Goal: Understand process/instructions: Learn how to perform a task or action

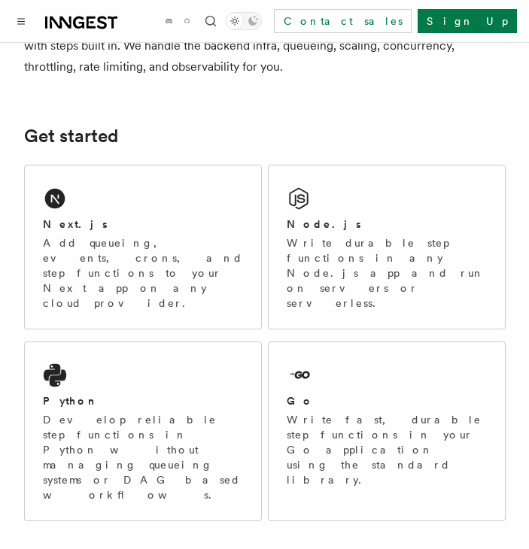
scroll to position [44, 0]
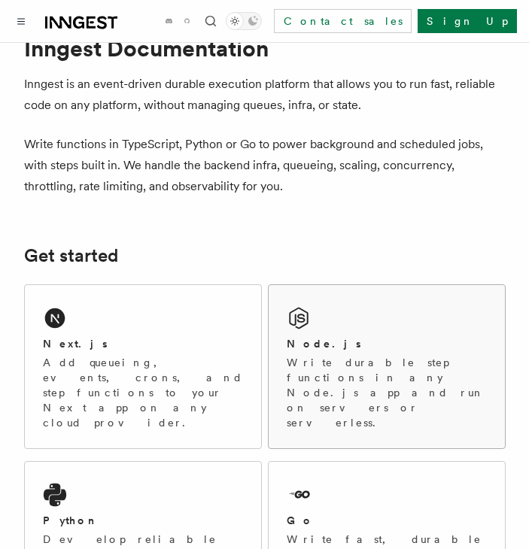
click at [381, 306] on div "Node.js Write durable step functions in any Node.js app and run on servers or s…" at bounding box center [387, 366] width 236 height 163
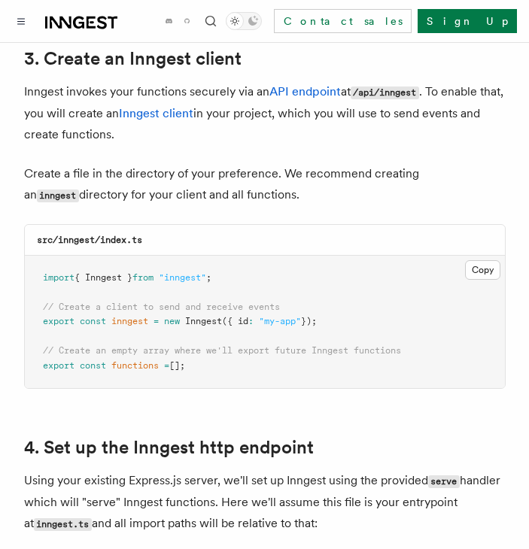
scroll to position [2010, 0]
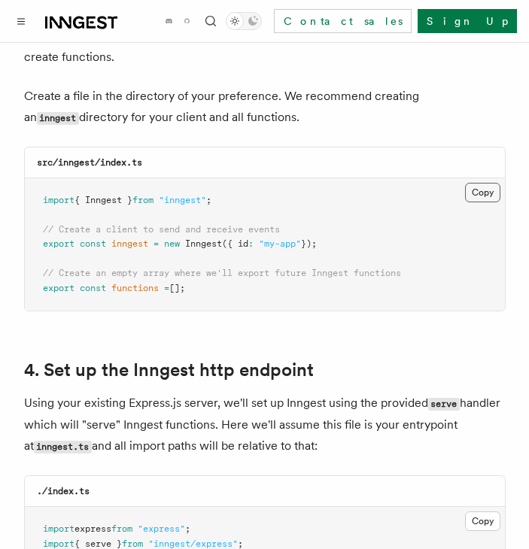
click at [473, 183] on button "Copy Copied" at bounding box center [482, 193] width 35 height 20
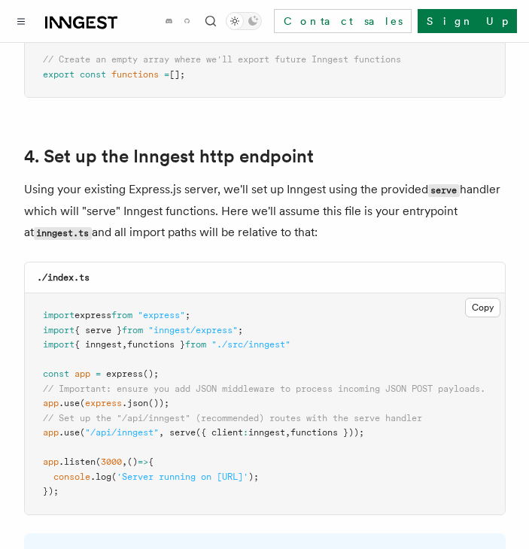
scroll to position [2318, 0]
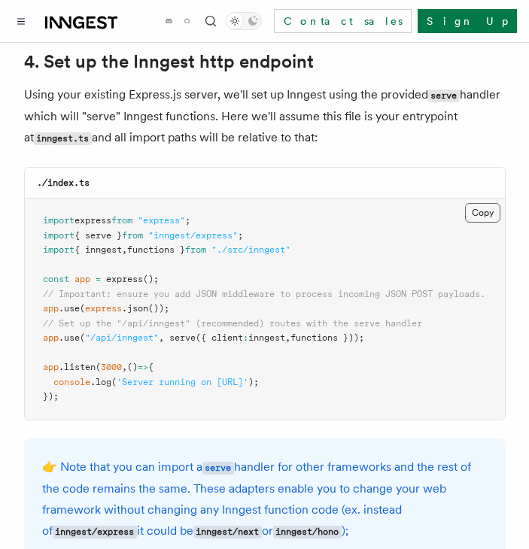
click at [480, 203] on button "Copy Copied" at bounding box center [482, 213] width 35 height 20
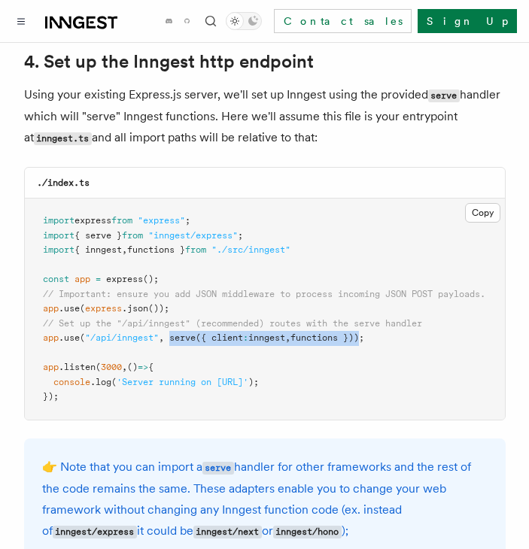
drag, startPoint x: 173, startPoint y: 320, endPoint x: 371, endPoint y: 323, distance: 197.9
click at [364, 332] on span "app .use ( "/api/inngest" , serve ({ client : inngest , functions }));" at bounding box center [203, 337] width 321 height 11
copy span "serve ({ client : inngest , functions })"
